Goal: Task Accomplishment & Management: Manage account settings

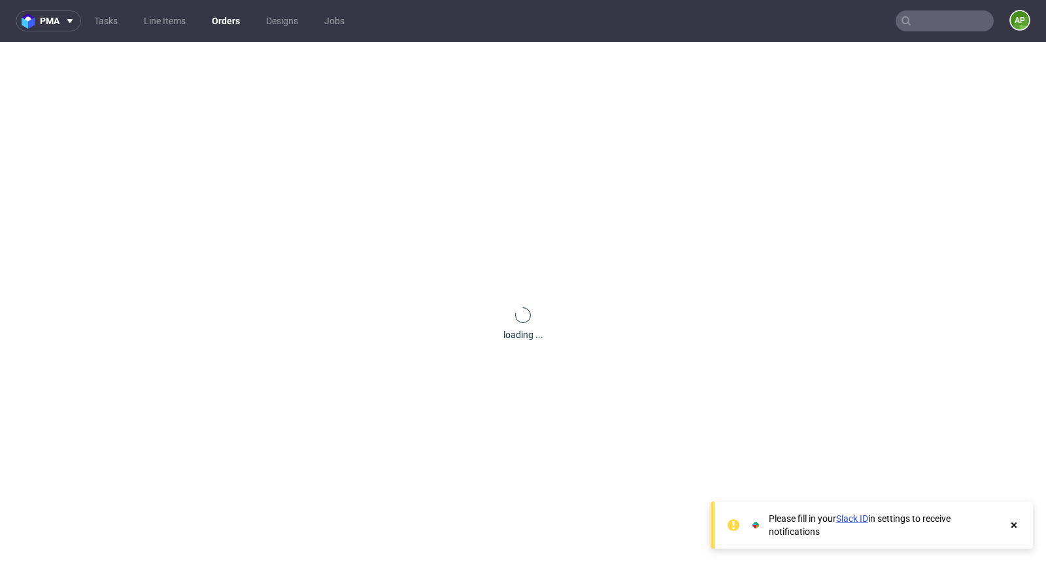
click at [162, 32] on nav "pma Tasks Line Items Orders Designs Jobs AP" at bounding box center [523, 21] width 1046 height 42
click at [167, 16] on link "Line Items" at bounding box center [165, 20] width 58 height 21
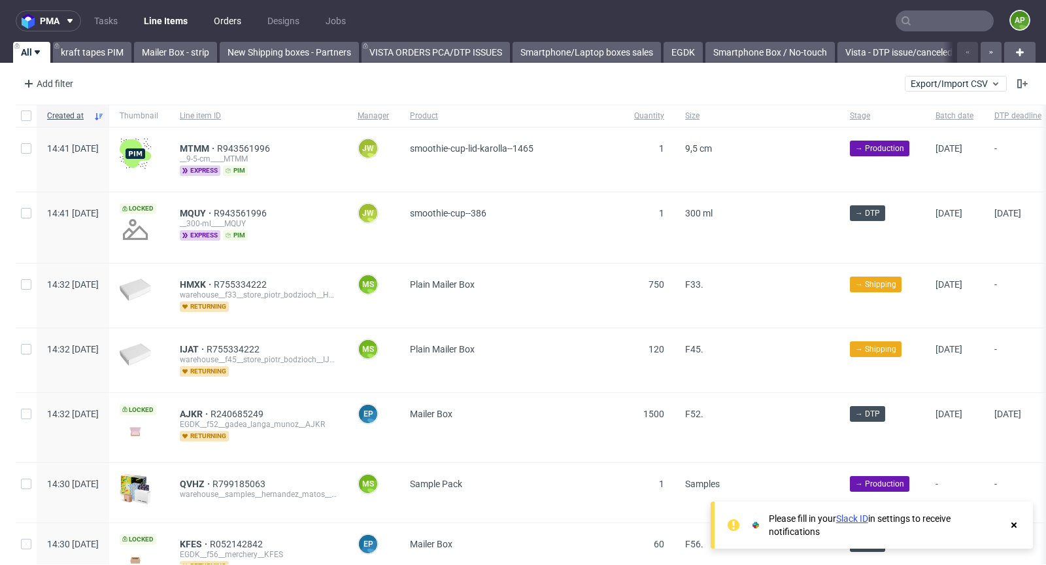
click at [239, 14] on link "Orders" at bounding box center [227, 20] width 43 height 21
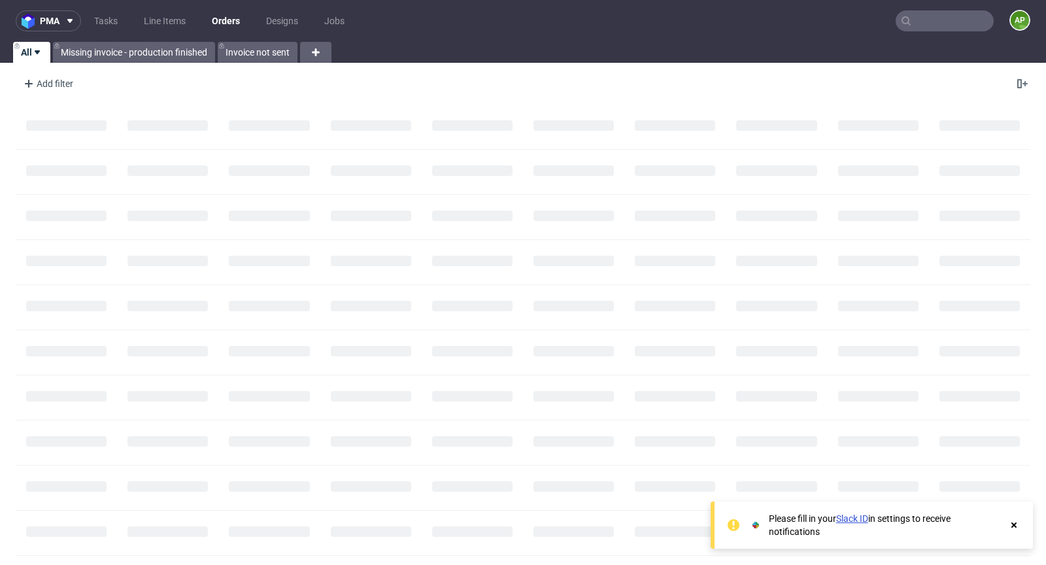
click at [146, 31] on nav "pma Tasks Line Items Orders Designs Jobs AP" at bounding box center [523, 21] width 1046 height 42
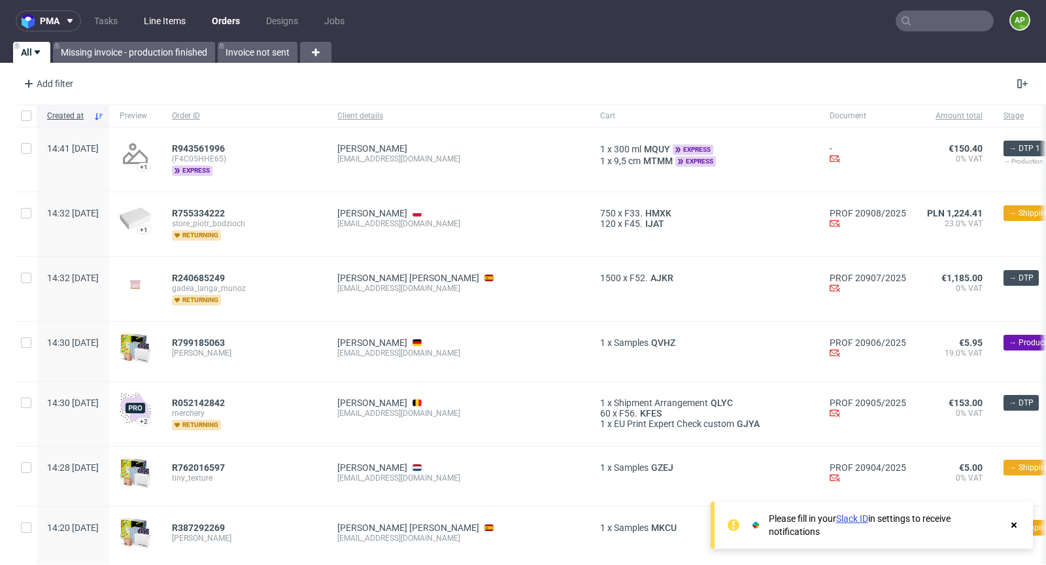
click at [161, 21] on link "Line Items" at bounding box center [165, 20] width 58 height 21
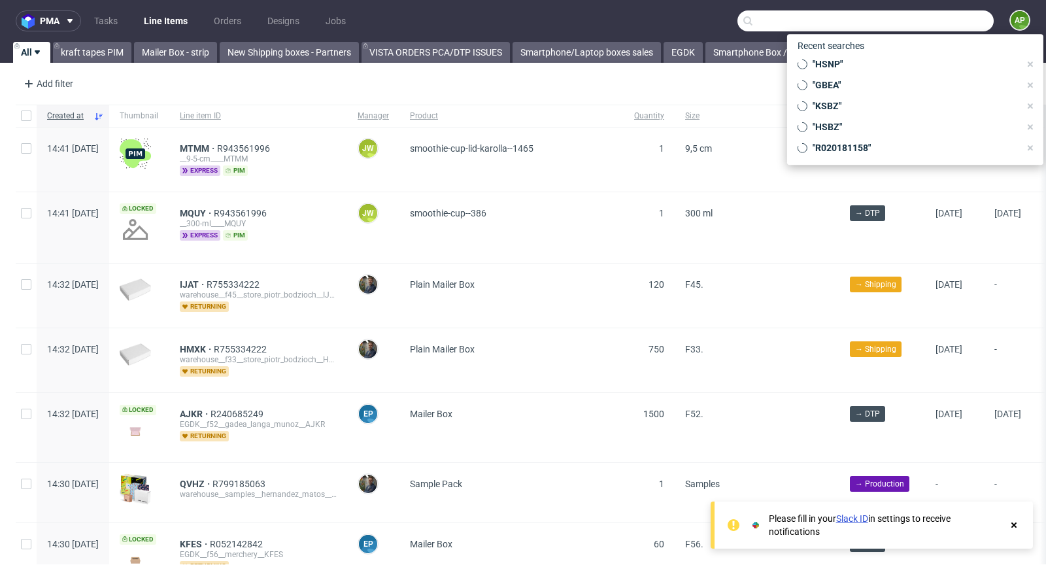
click at [935, 17] on input "text" at bounding box center [865, 20] width 256 height 21
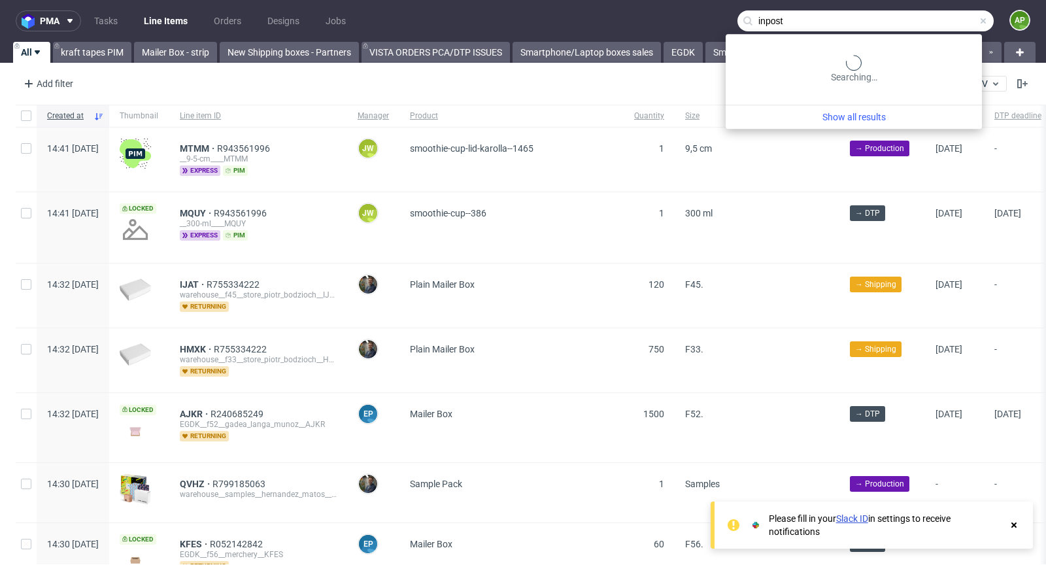
type input "inpost"
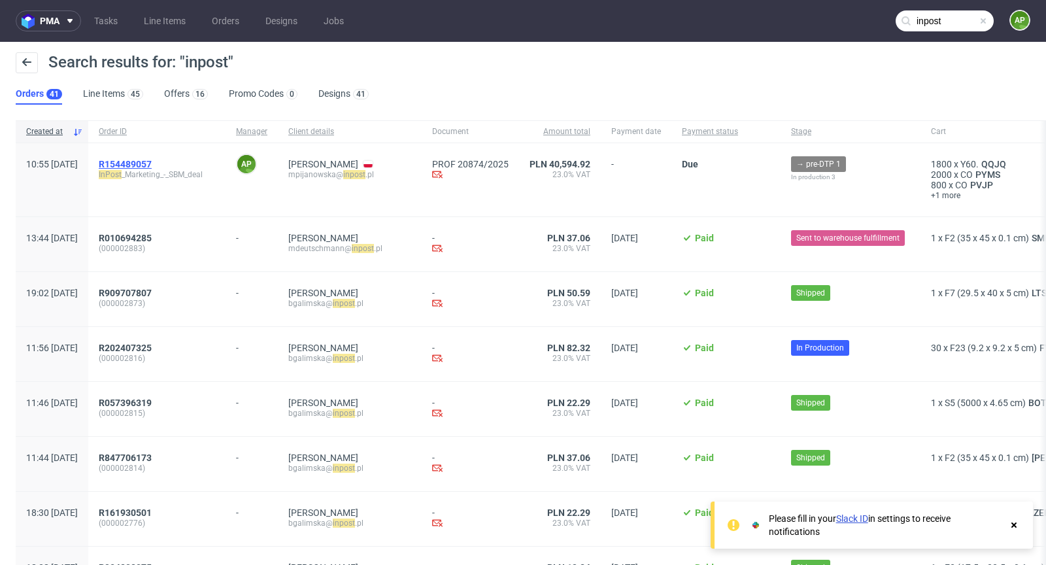
click at [152, 162] on span "R154489057" at bounding box center [125, 164] width 53 height 10
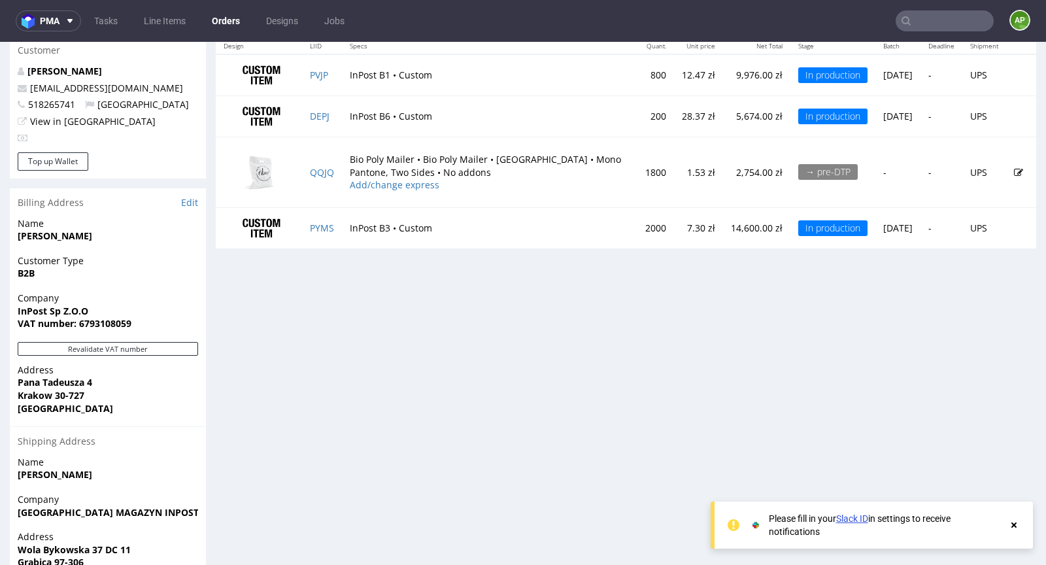
scroll to position [673, 0]
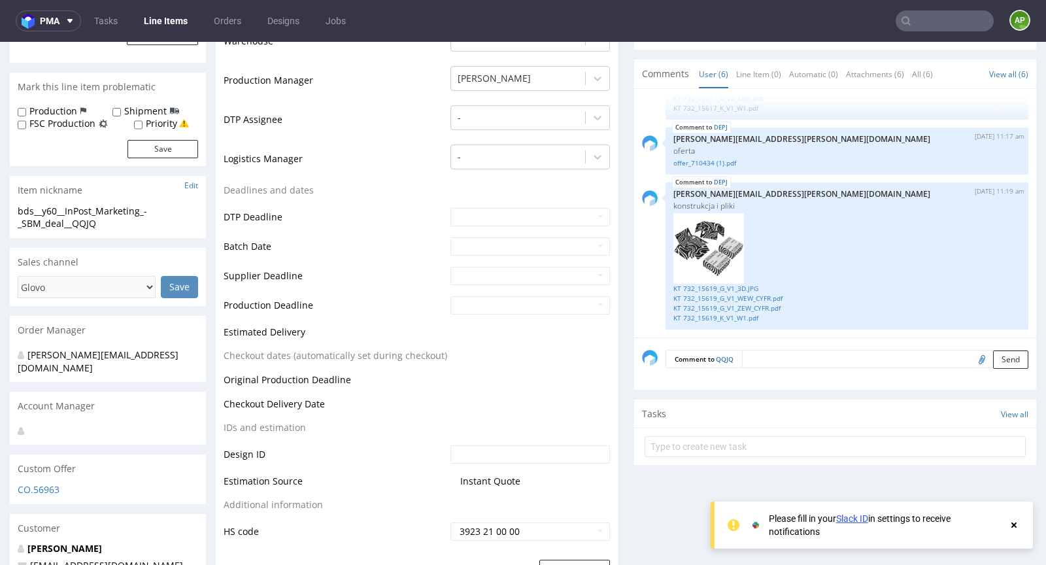
scroll to position [327, 0]
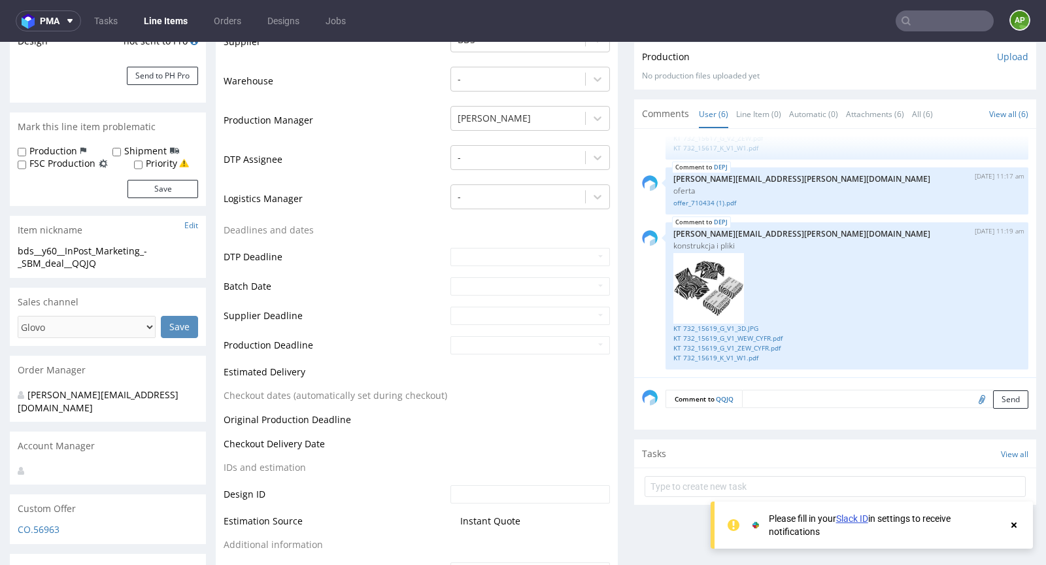
click at [784, 394] on textarea at bounding box center [885, 398] width 286 height 18
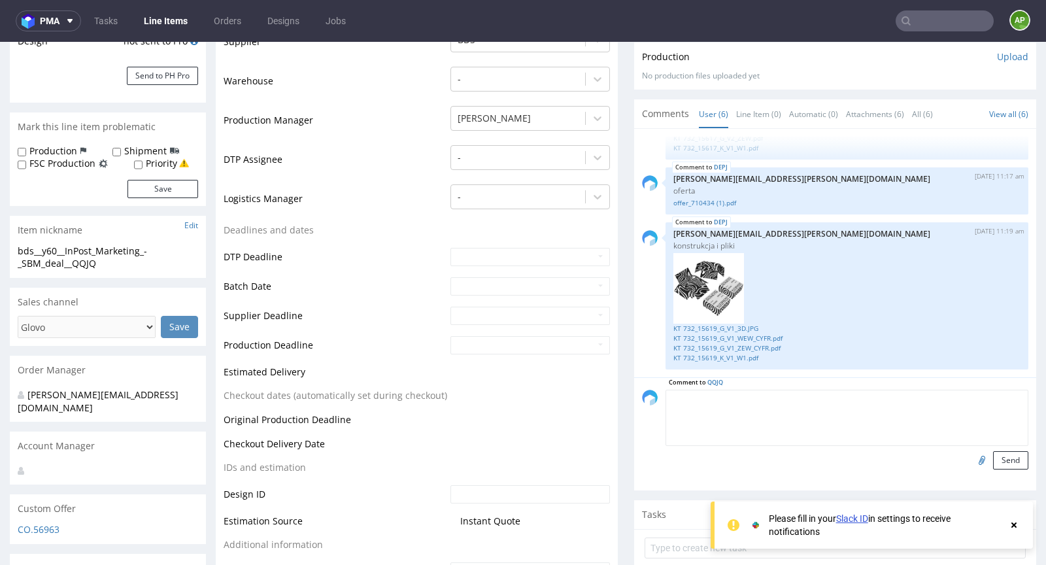
click at [970, 455] on input "file" at bounding box center [979, 459] width 18 height 17
click at [840, 413] on textarea at bounding box center [846, 417] width 363 height 56
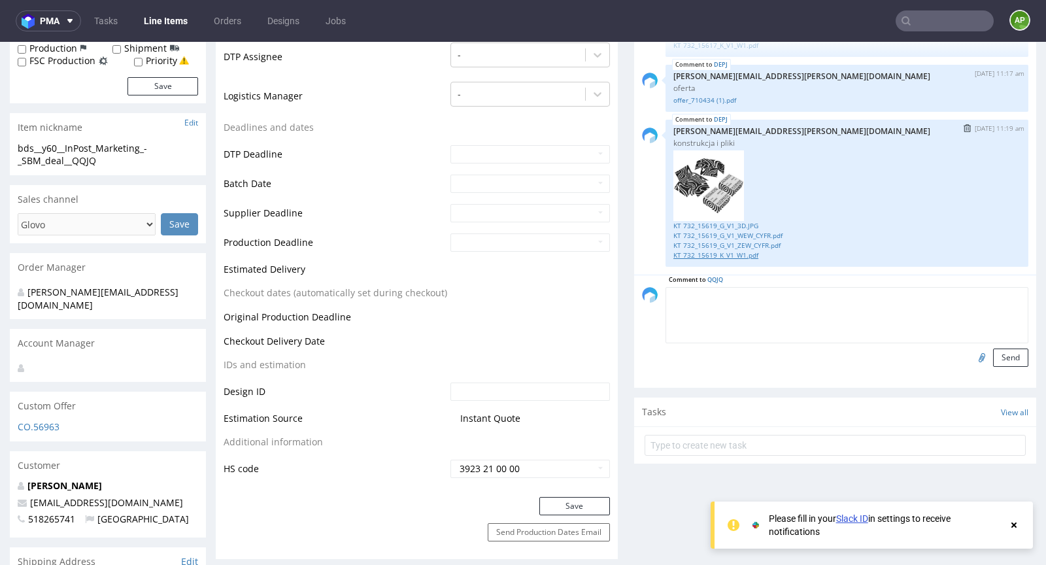
scroll to position [434, 0]
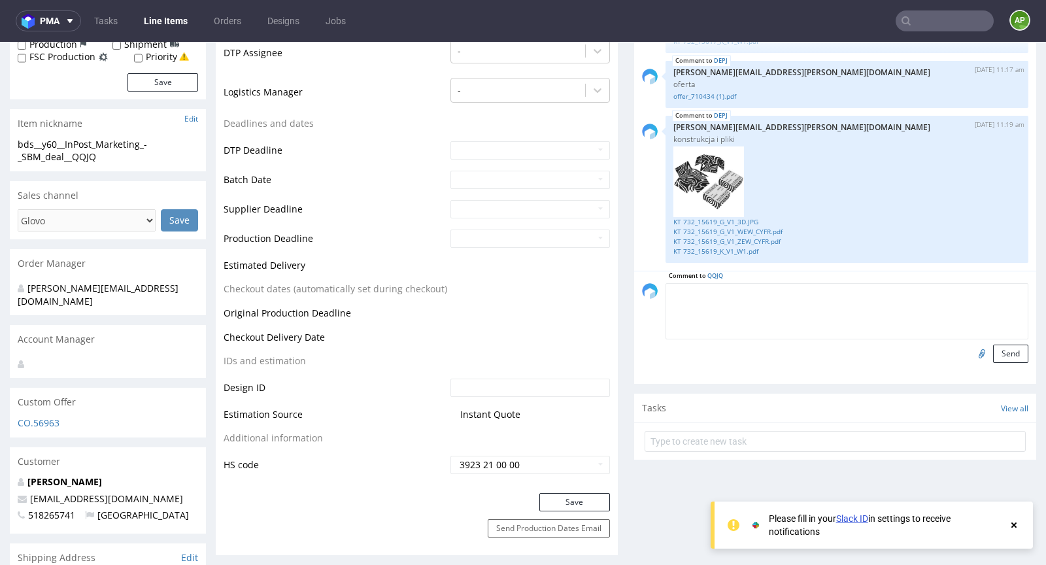
click at [970, 354] on input "file" at bounding box center [979, 352] width 18 height 17
type input "C:\fakepath\INPOST__Bio_Poly_Mailer__Y60__universal__outside__v2 (1).pdf"
click at [906, 318] on textarea at bounding box center [846, 311] width 363 height 56
type textarea "siatka foliopak"
click at [970, 347] on input "file" at bounding box center [979, 352] width 18 height 17
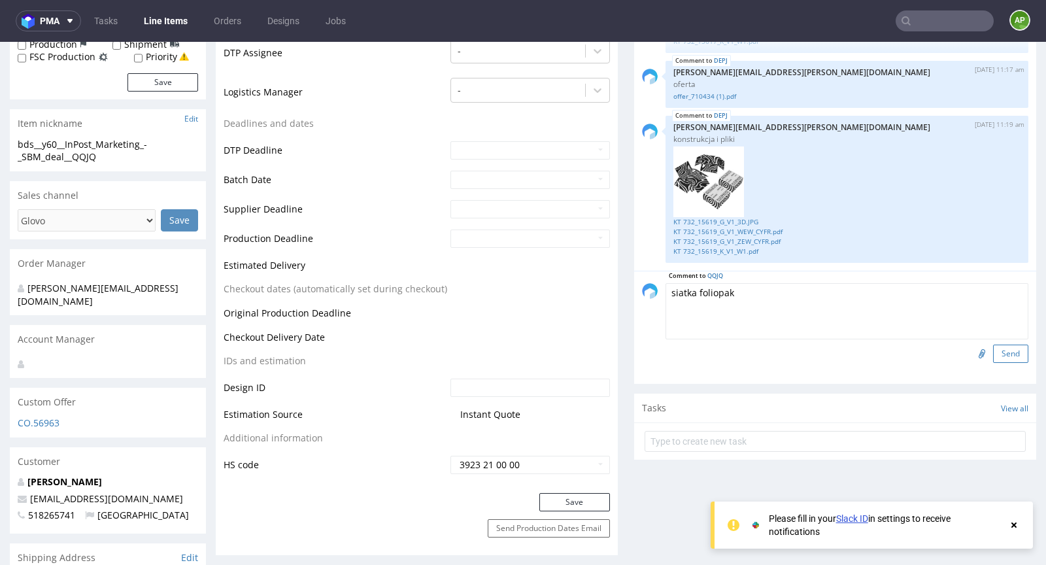
click at [993, 350] on button "Send" at bounding box center [1010, 353] width 35 height 18
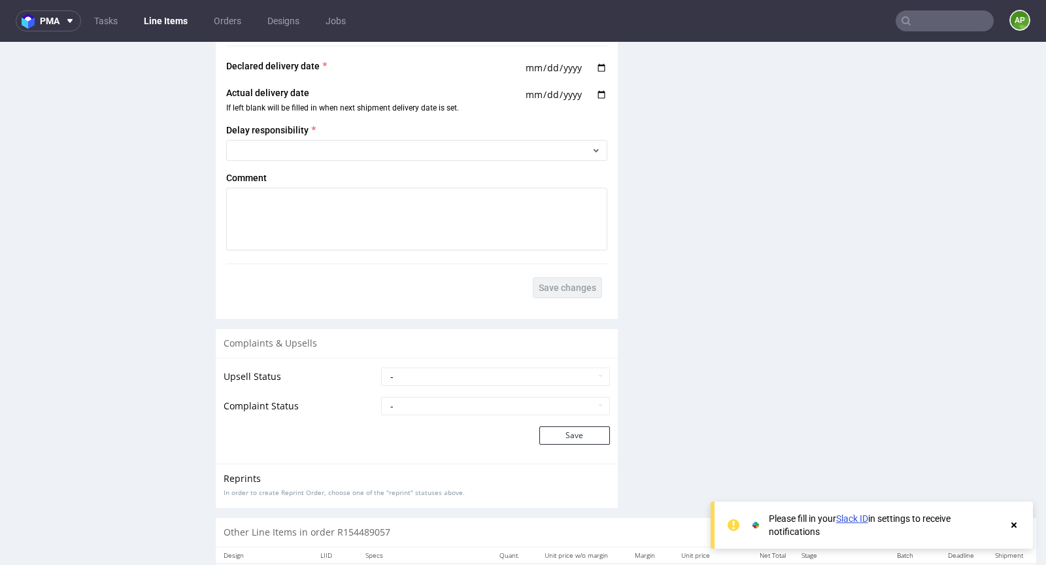
scroll to position [2243, 0]
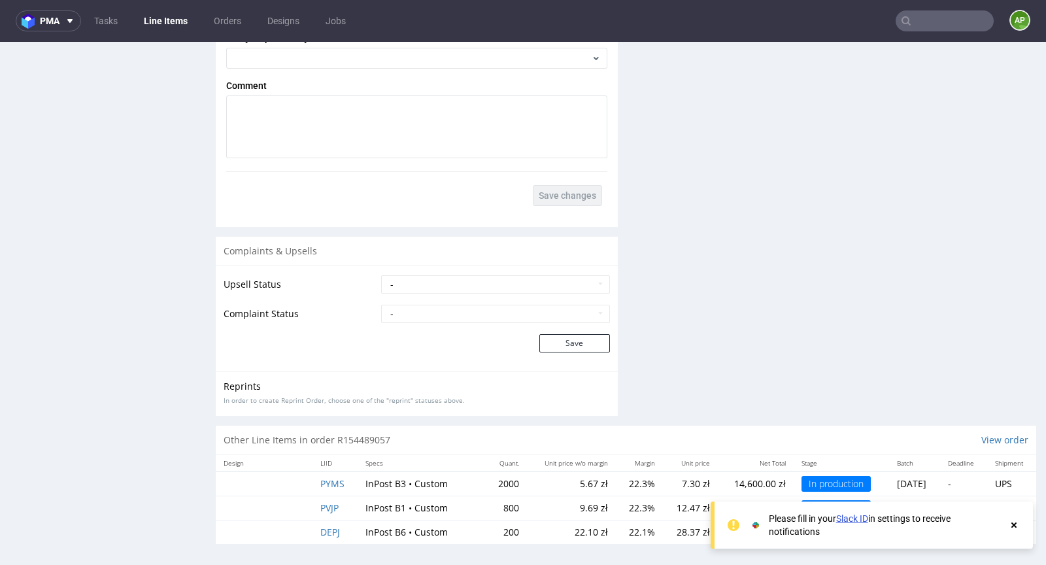
click at [1014, 523] on use at bounding box center [1013, 524] width 5 height 5
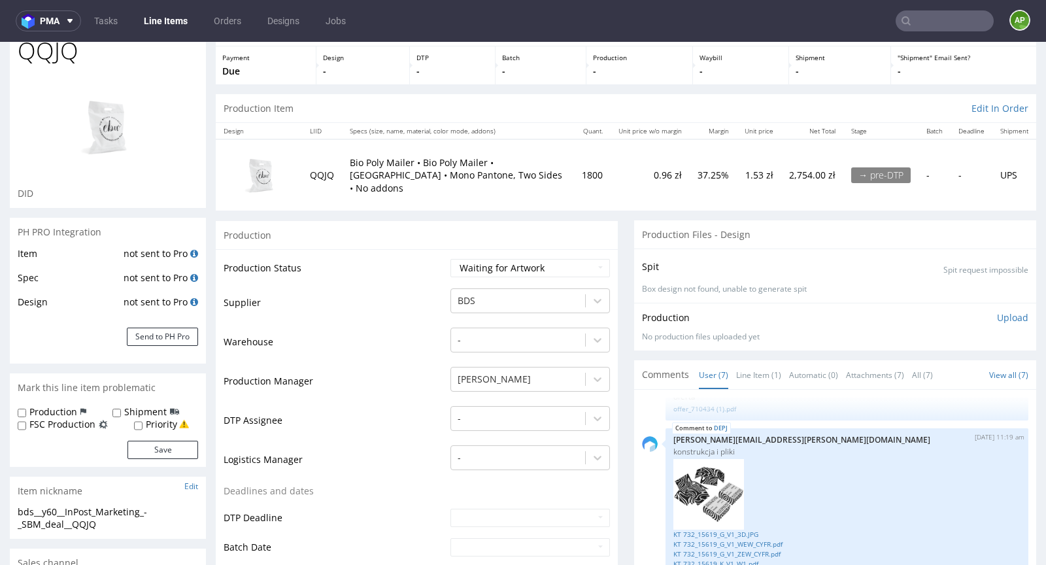
scroll to position [110, 0]
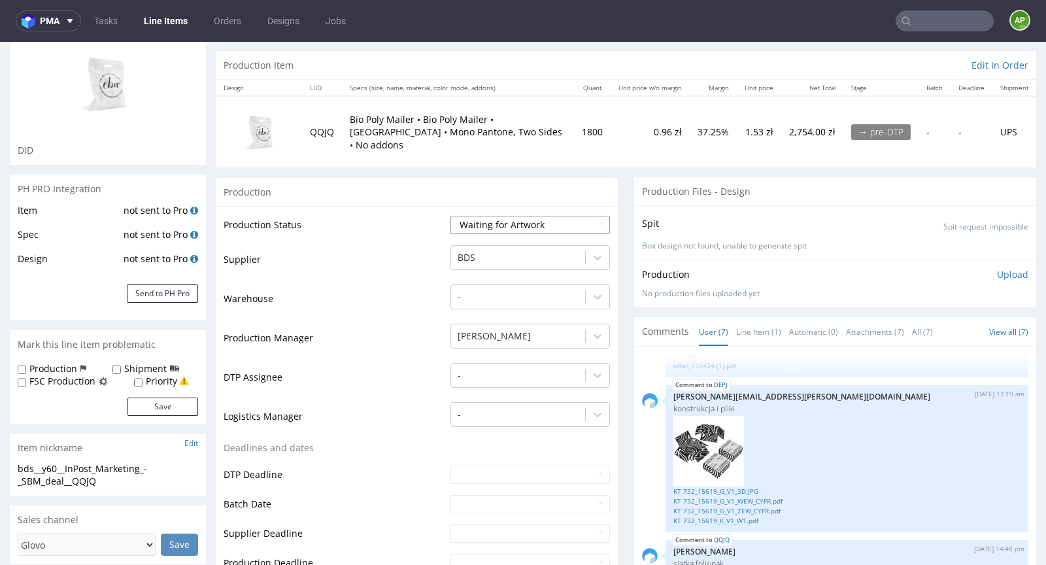
click at [523, 222] on select "Waiting for Artwork Waiting for Diecut Waiting for Mockup Waiting for DTP Waiti…" at bounding box center [529, 225] width 159 height 18
click at [519, 340] on div at bounding box center [517, 336] width 121 height 16
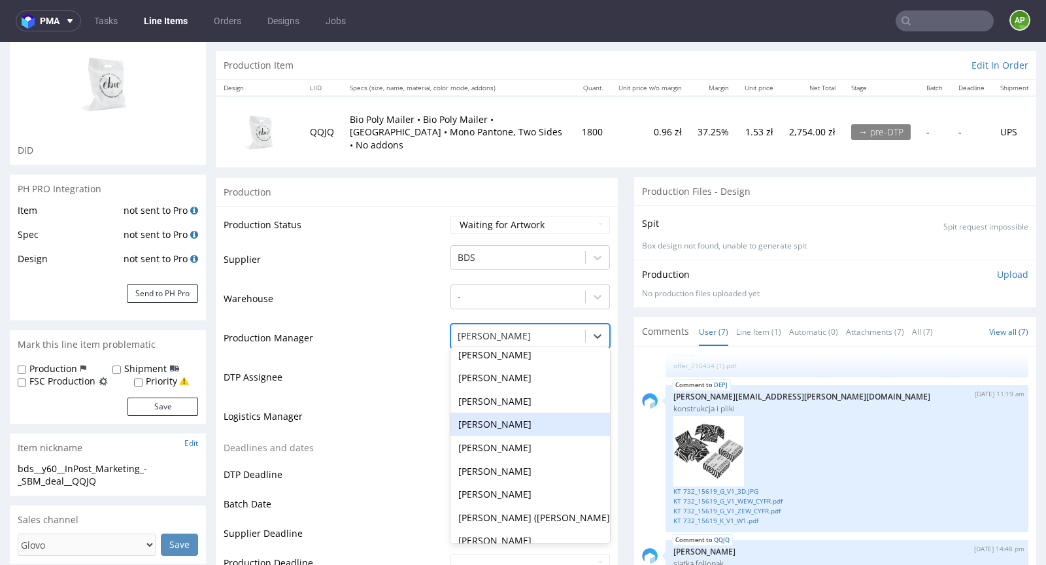
scroll to position [622, 0]
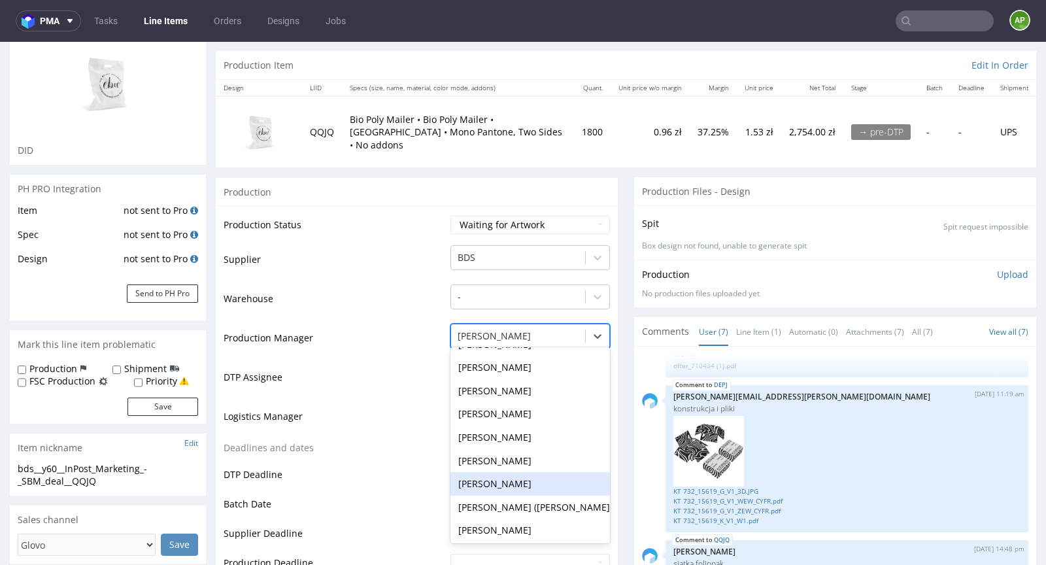
click at [470, 481] on div "[PERSON_NAME]" at bounding box center [529, 484] width 159 height 24
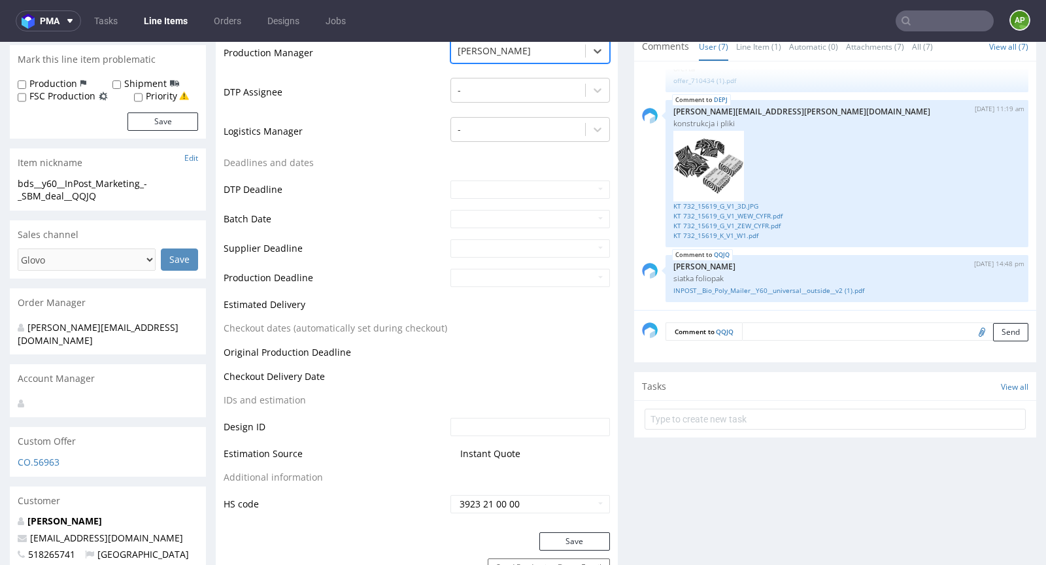
scroll to position [551, 0]
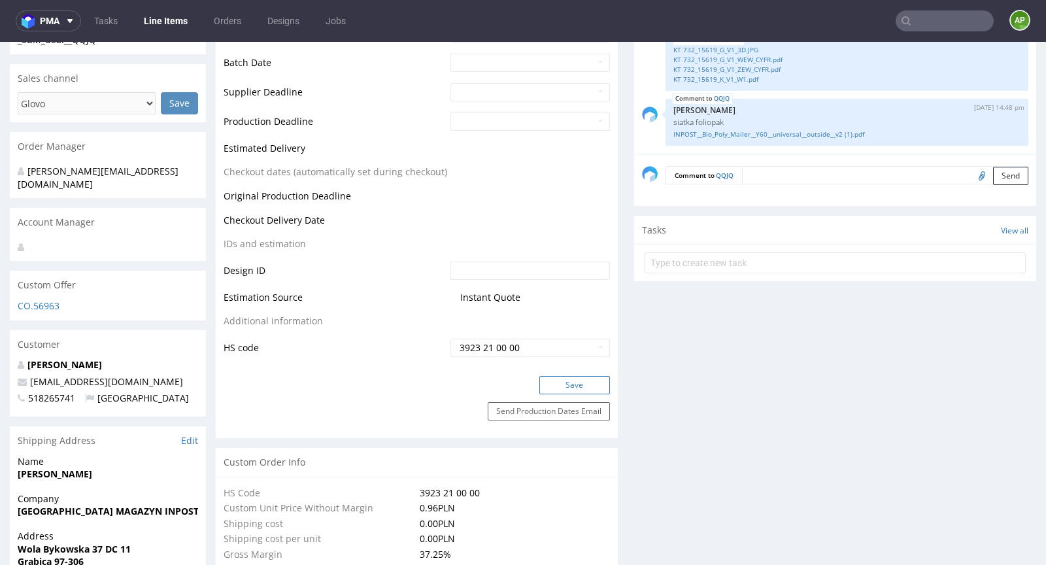
click at [560, 380] on button "Save" at bounding box center [574, 385] width 71 height 18
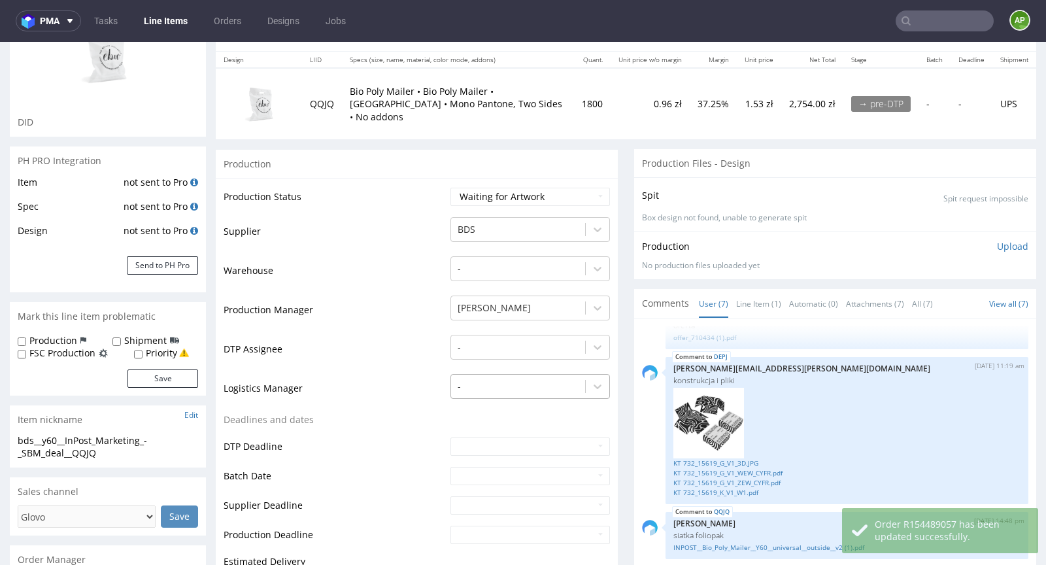
scroll to position [137, 0]
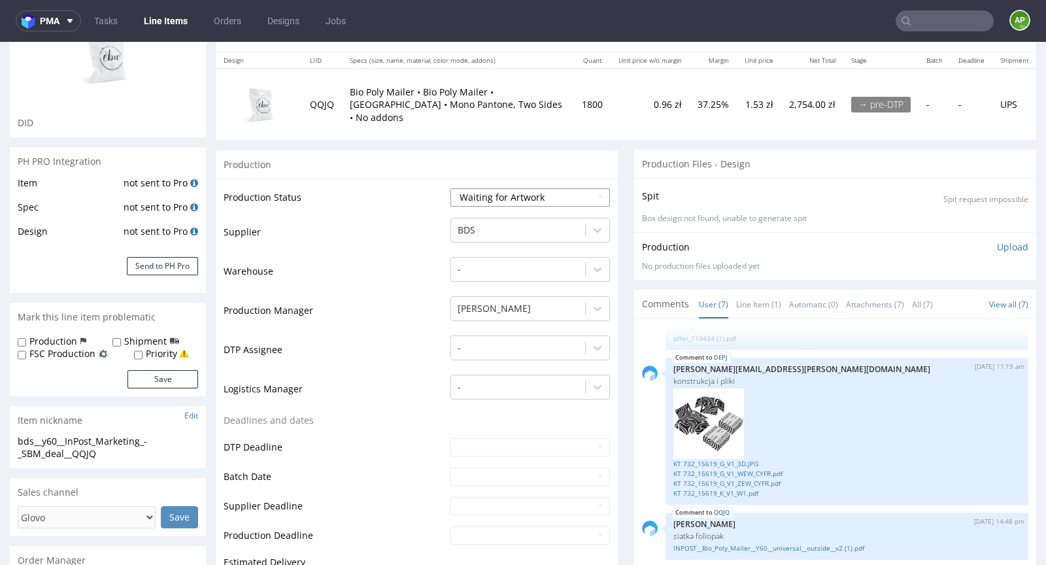
click at [521, 193] on select "Waiting for Artwork Waiting for Diecut Waiting for Mockup Waiting for DTP Waiti…" at bounding box center [529, 197] width 159 height 18
select select "dtp_production_ready"
click at [450, 188] on select "Waiting for Artwork Waiting for Diecut Waiting for Mockup Waiting for DTP Waiti…" at bounding box center [529, 197] width 159 height 18
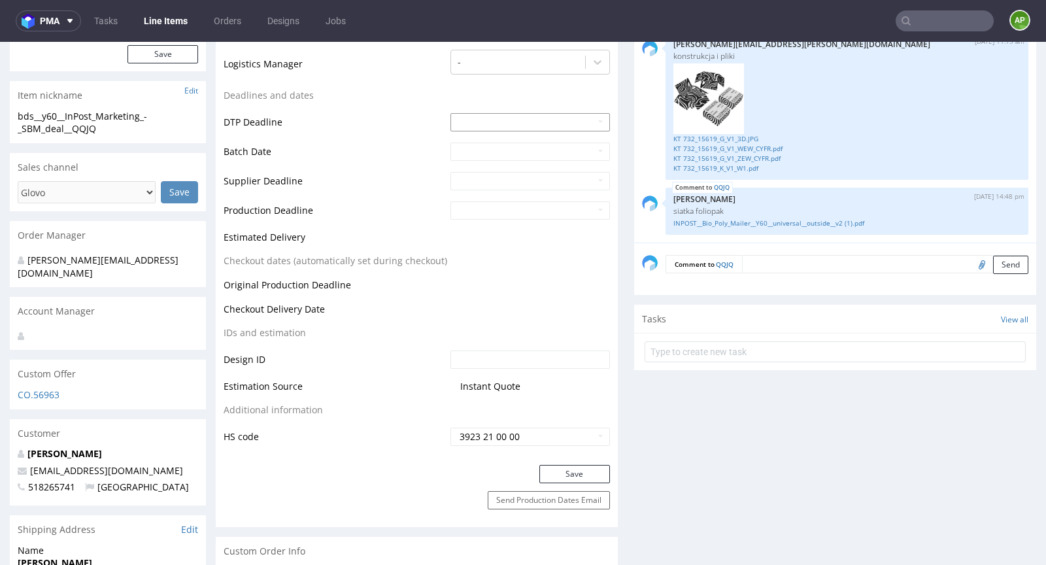
scroll to position [465, 0]
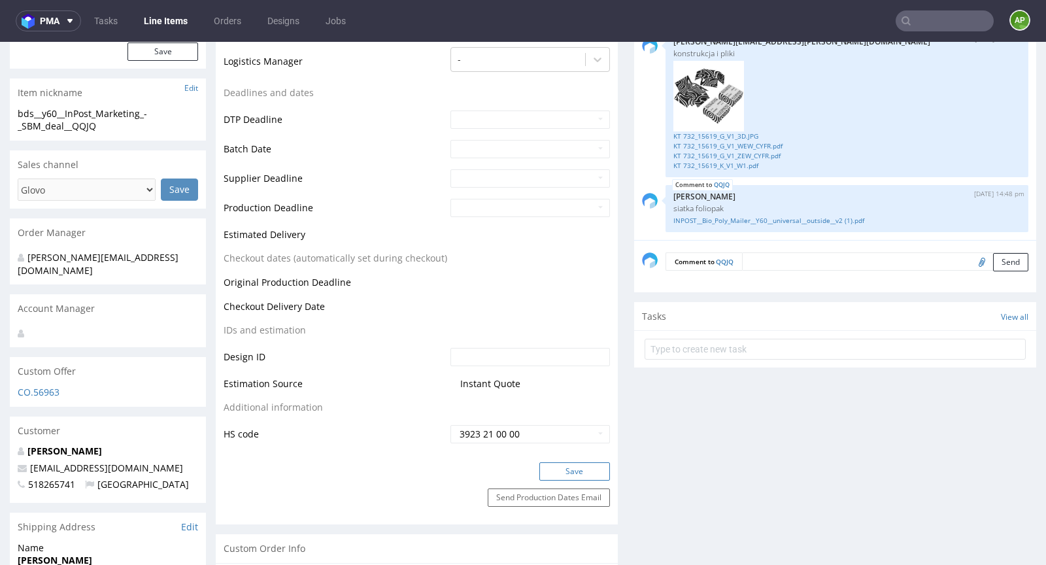
click at [549, 467] on button "Save" at bounding box center [574, 471] width 71 height 18
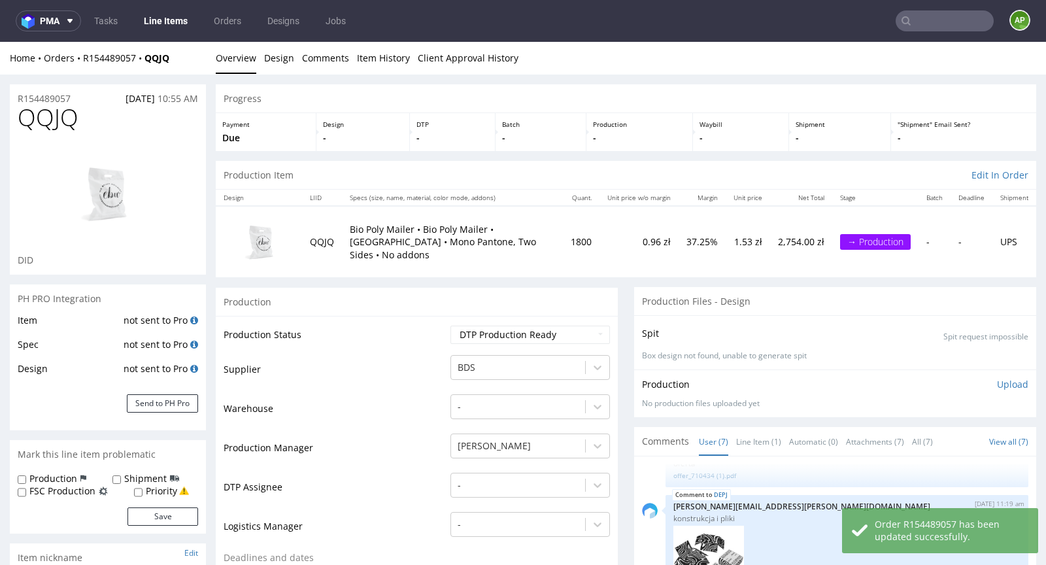
scroll to position [1, 0]
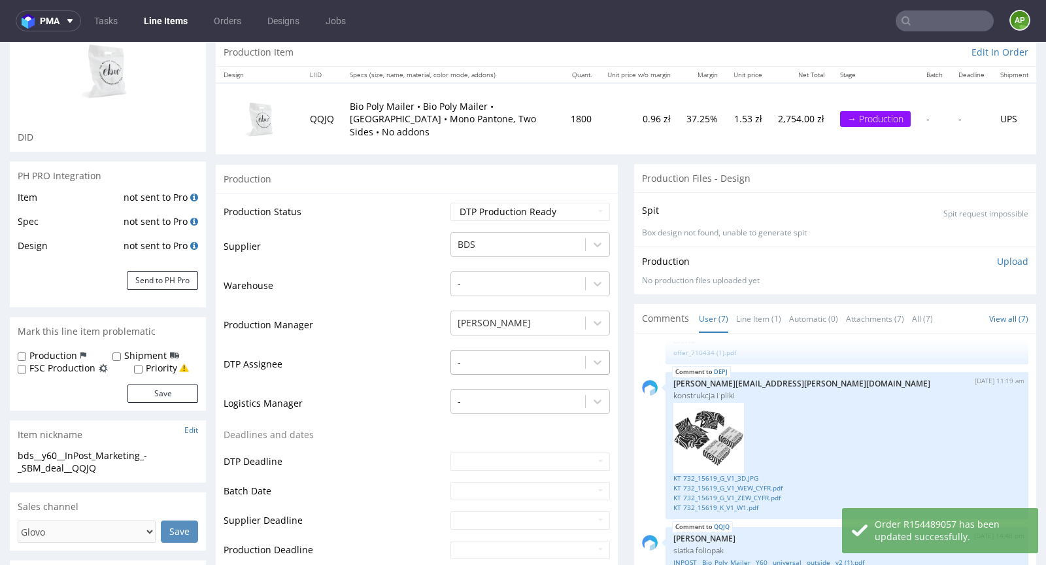
click at [478, 364] on div "-" at bounding box center [518, 362] width 134 height 21
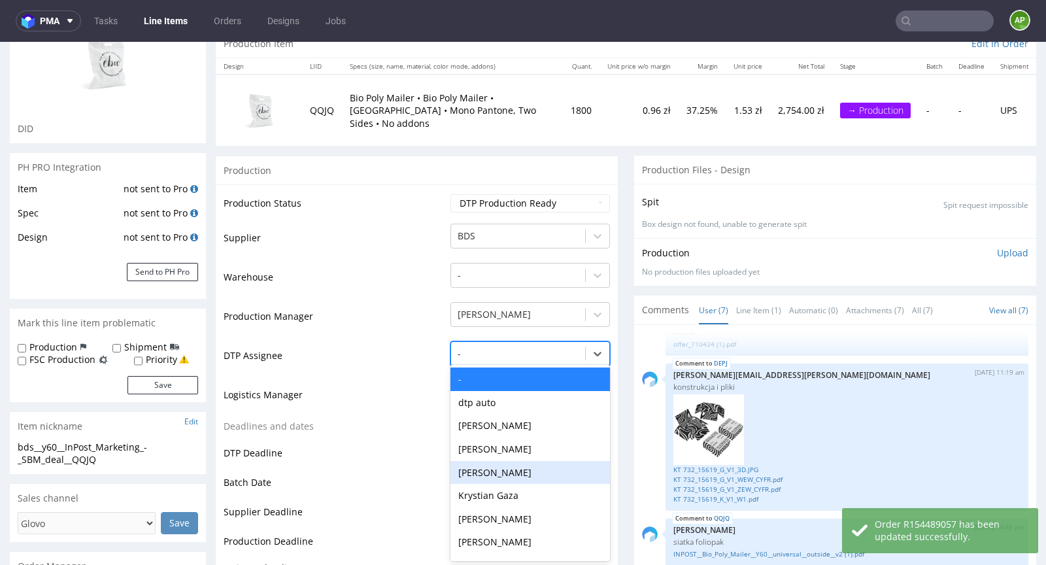
scroll to position [4, 0]
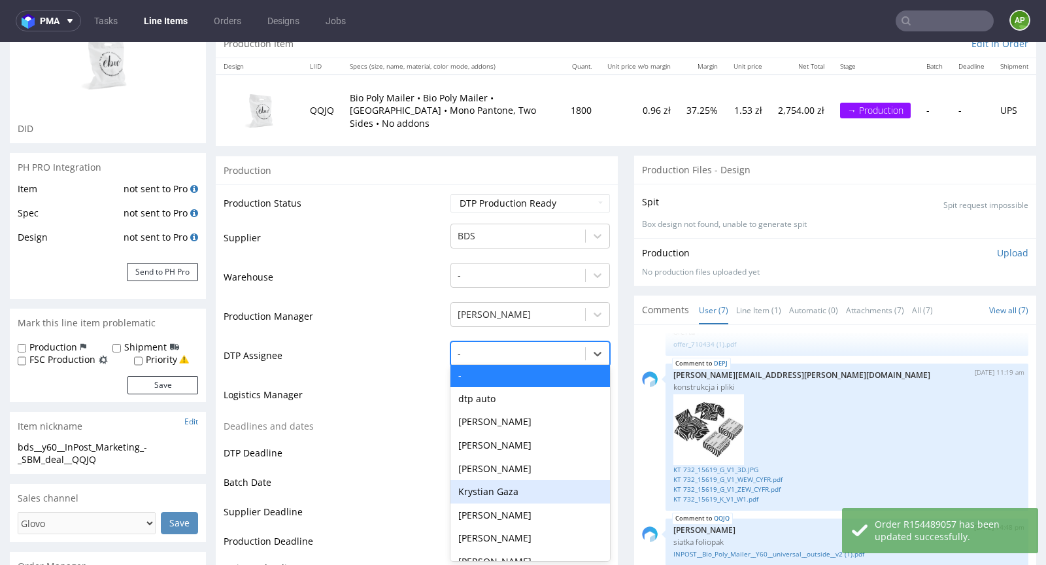
click at [483, 494] on div "Krystian Gaza" at bounding box center [529, 492] width 159 height 24
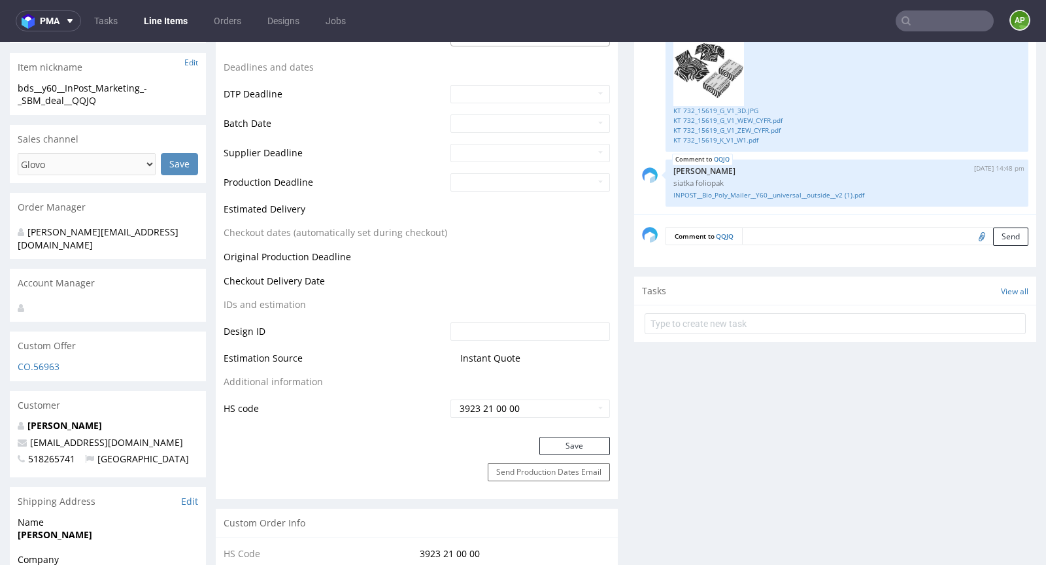
scroll to position [491, 0]
click at [554, 441] on button "Save" at bounding box center [574, 444] width 71 height 18
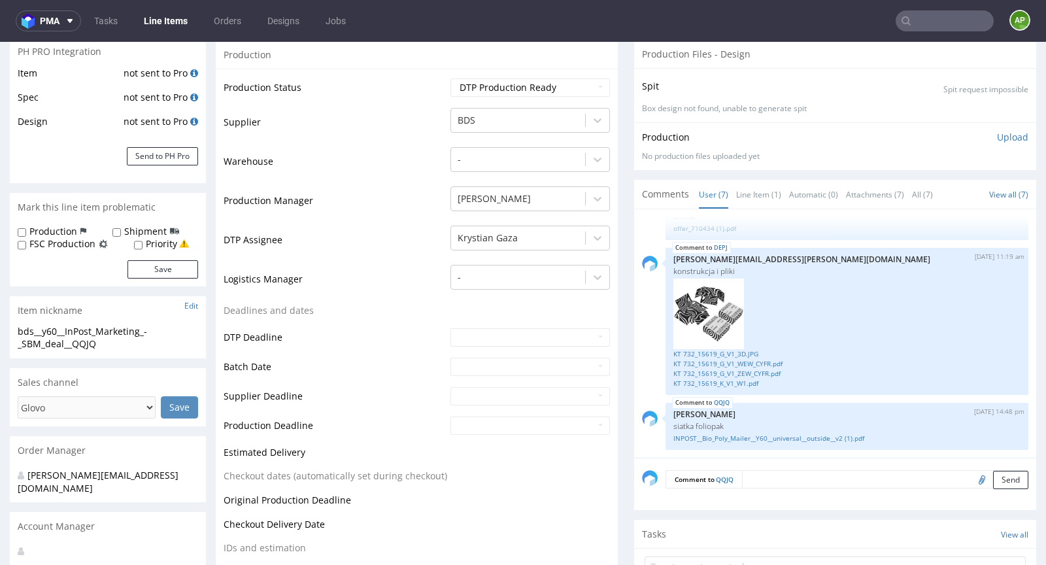
scroll to position [242, 0]
